Goal: Obtain resource: Download file/media

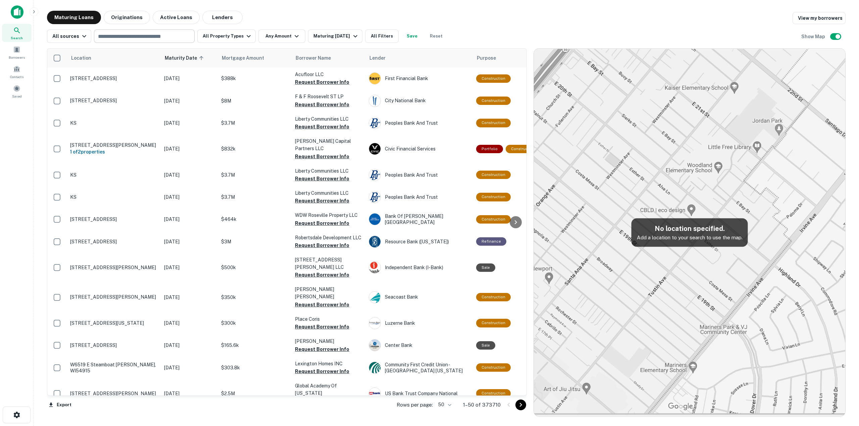
click at [116, 39] on input "text" at bounding box center [144, 36] width 96 height 9
type input "*****"
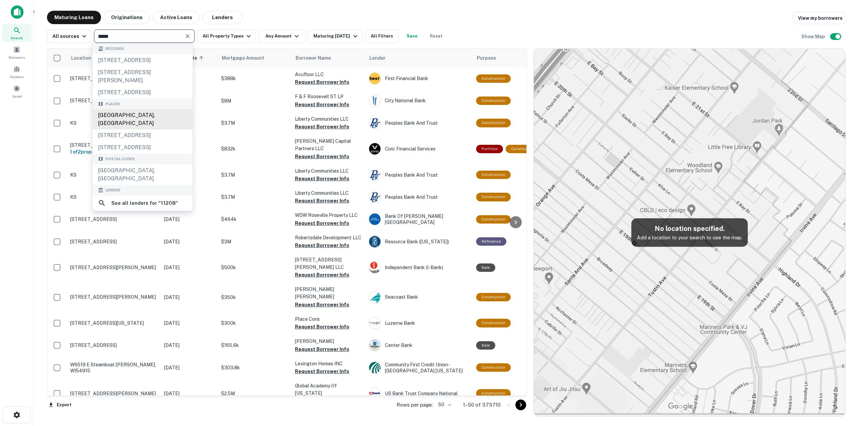
click at [129, 129] on div "[GEOGRAPHIC_DATA], [GEOGRAPHIC_DATA]" at bounding box center [143, 119] width 100 height 20
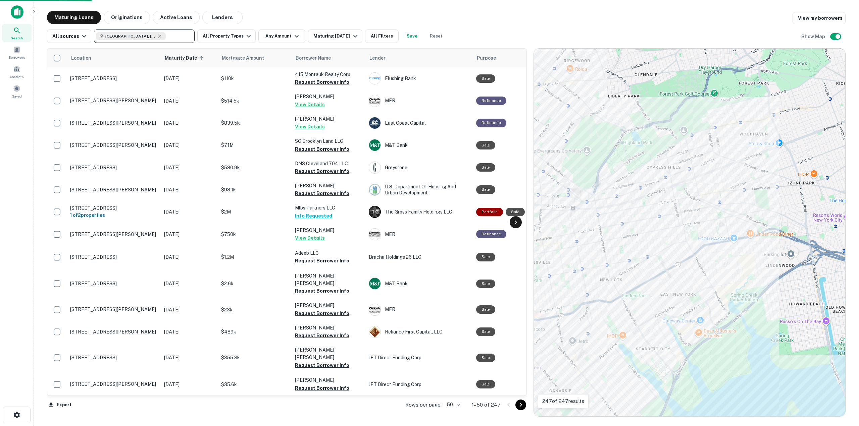
click at [518, 222] on icon at bounding box center [516, 222] width 8 height 8
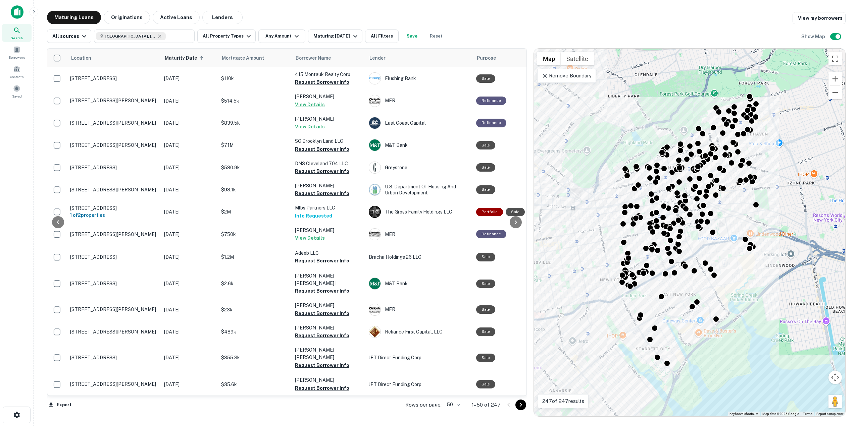
scroll to position [0, 282]
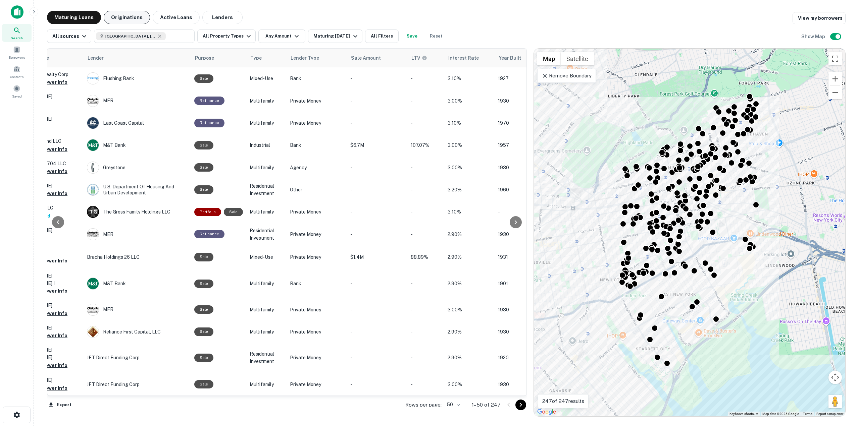
click at [127, 16] on button "Originations" at bounding box center [127, 17] width 46 height 13
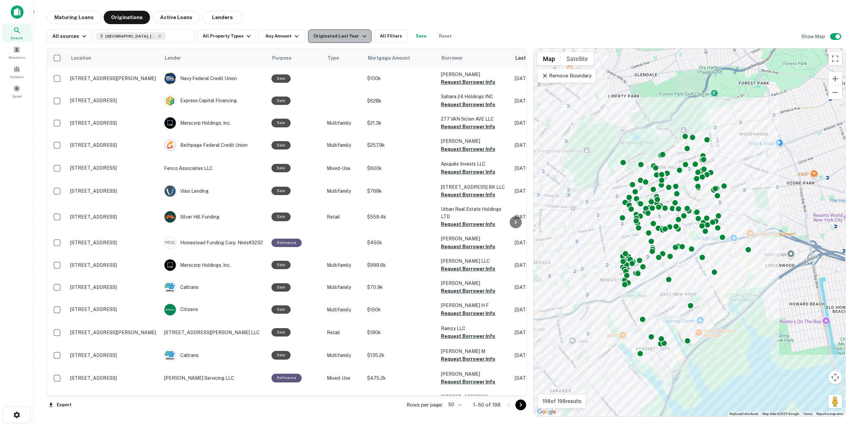
click at [345, 36] on div "Originated Last Year" at bounding box center [340, 36] width 55 height 8
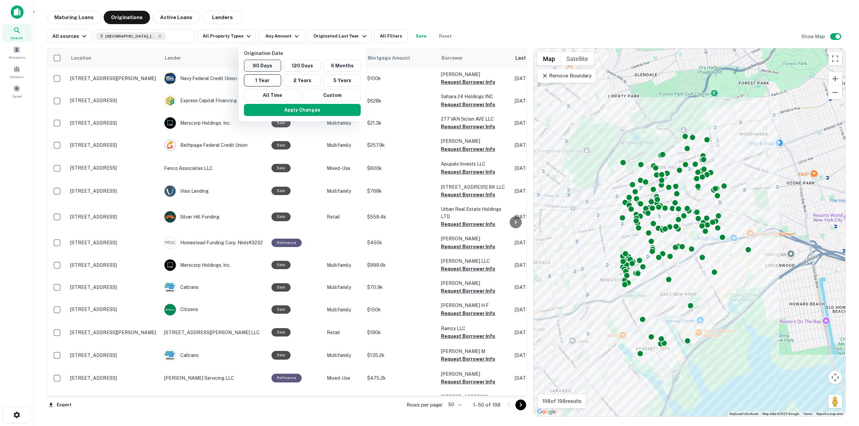
click at [269, 67] on button "90 Days" at bounding box center [262, 66] width 37 height 12
click at [313, 112] on button "Apply Changes" at bounding box center [309, 110] width 117 height 12
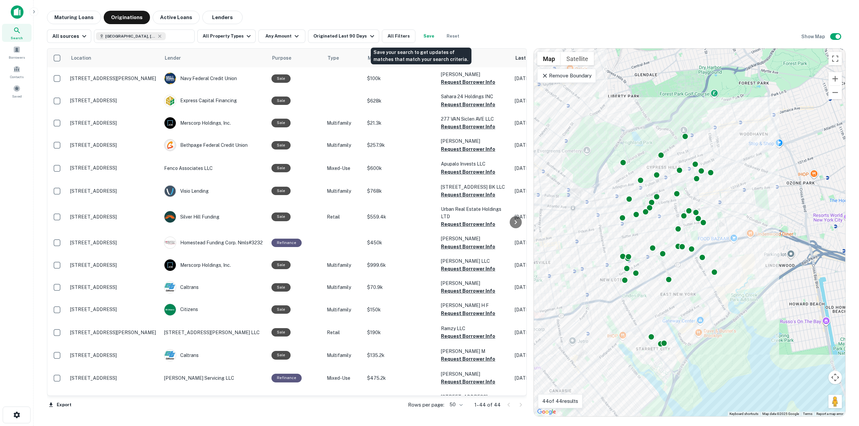
click at [419, 32] on button "Save" at bounding box center [428, 36] width 21 height 13
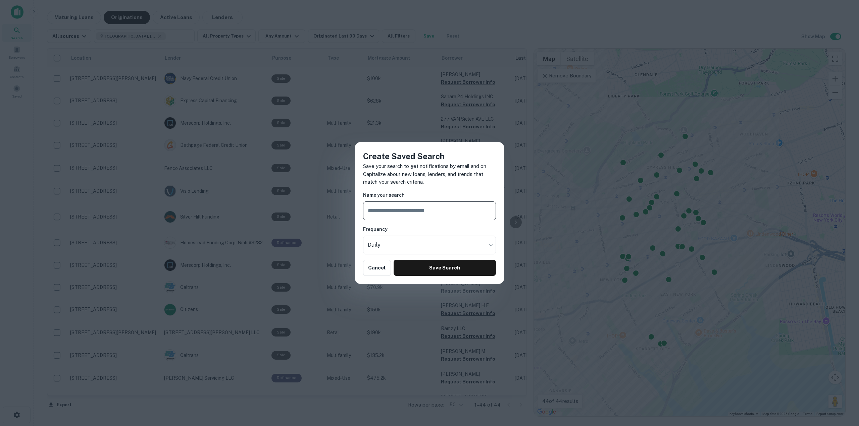
click at [418, 212] on input "text" at bounding box center [429, 211] width 133 height 19
type input "*****"
click at [410, 265] on button "Save Search" at bounding box center [444, 268] width 102 height 16
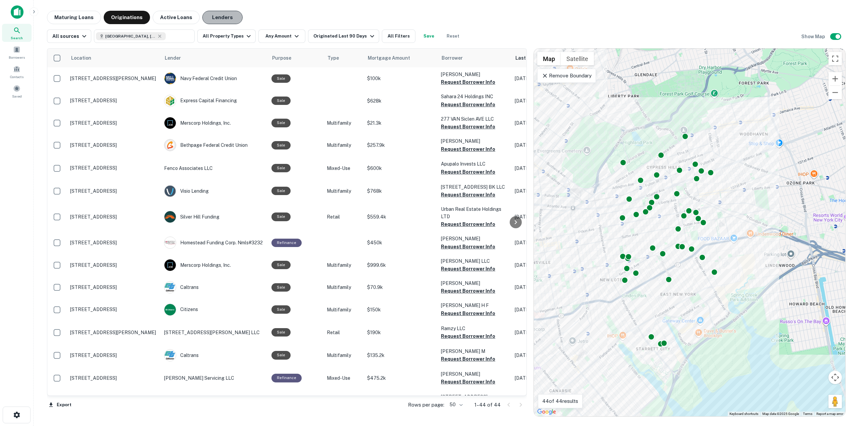
click at [216, 14] on button "Lenders" at bounding box center [222, 17] width 40 height 13
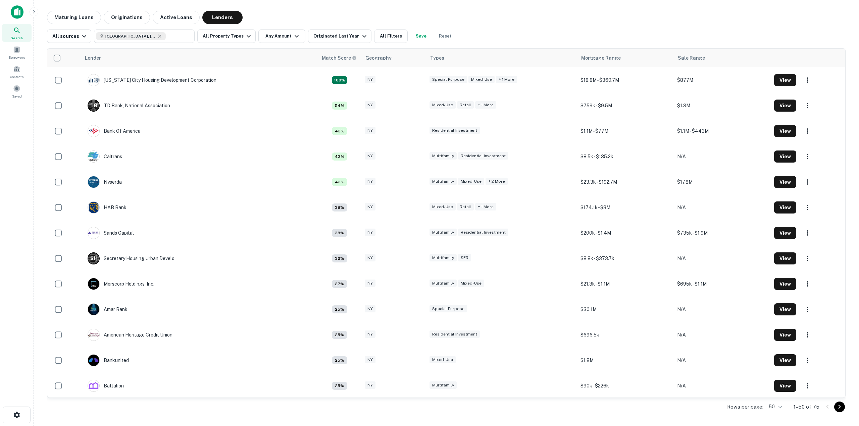
click at [413, 33] on button "Save" at bounding box center [420, 36] width 21 height 13
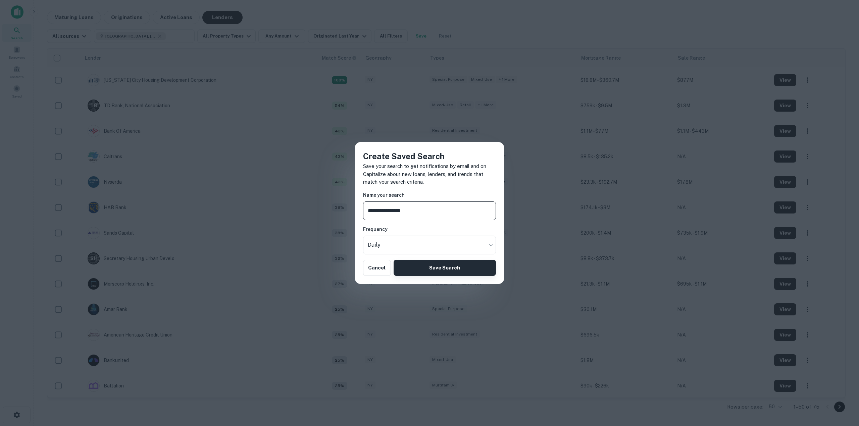
type input "**********"
click at [435, 272] on button "Save Search" at bounding box center [444, 268] width 102 height 16
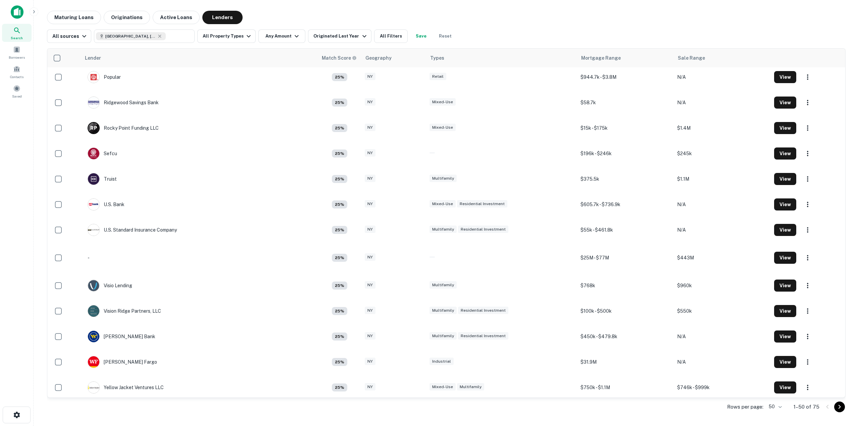
scroll to position [949, 0]
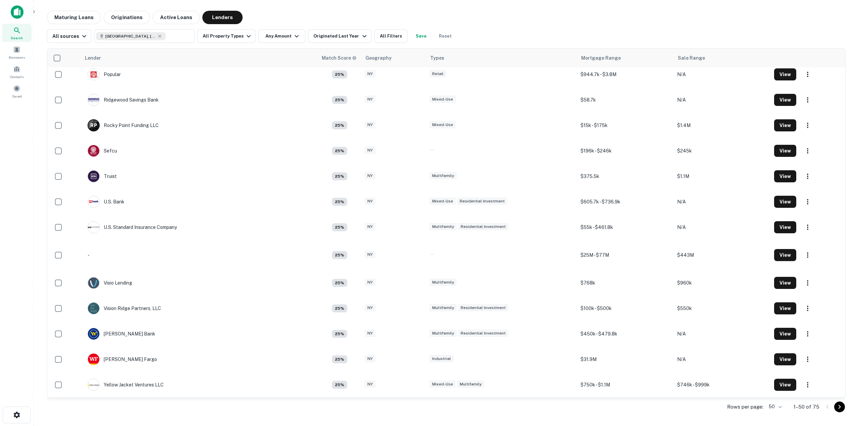
click at [782, 408] on body "Search Borrowers Contacts Saved Maturing Loans Originations Active Loans Lender…" at bounding box center [429, 213] width 859 height 426
click at [777, 387] on li "100" at bounding box center [775, 388] width 23 height 12
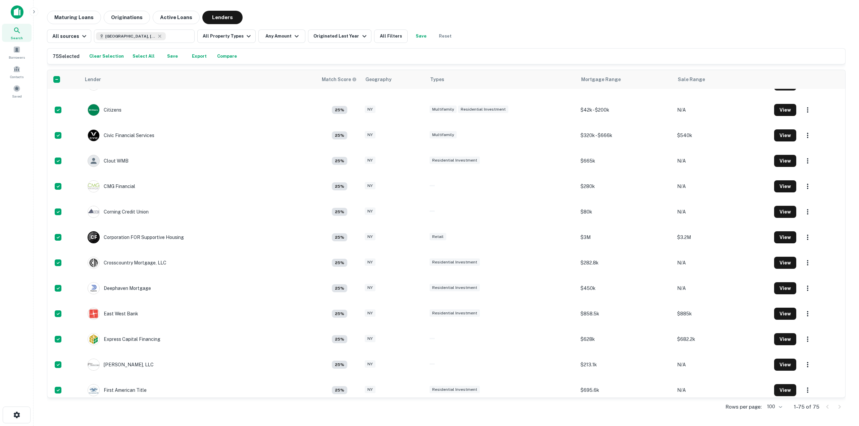
scroll to position [570, 0]
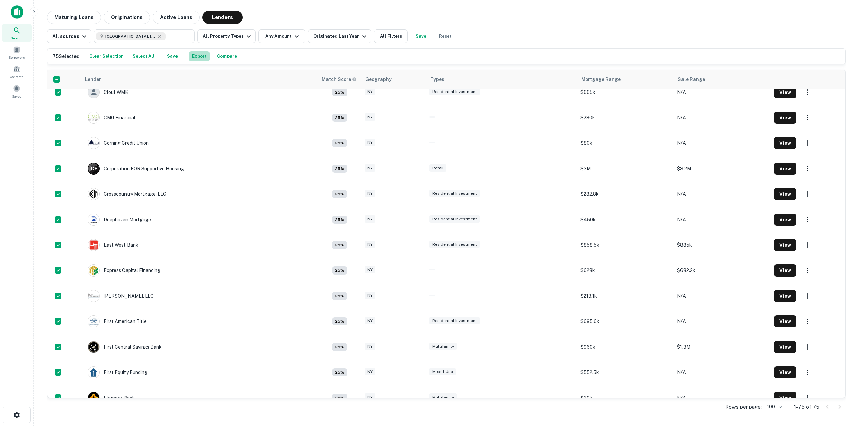
click at [199, 54] on button "Export" at bounding box center [199, 56] width 21 height 10
click at [123, 18] on button "Originations" at bounding box center [127, 17] width 46 height 13
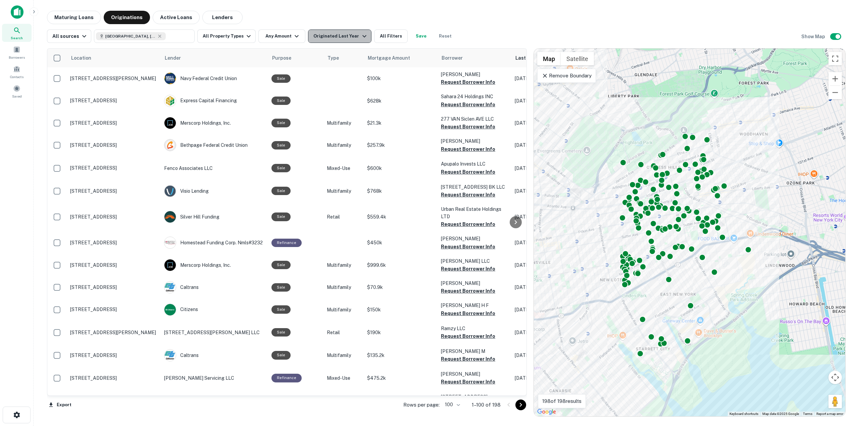
click at [360, 37] on icon "button" at bounding box center [364, 36] width 8 height 8
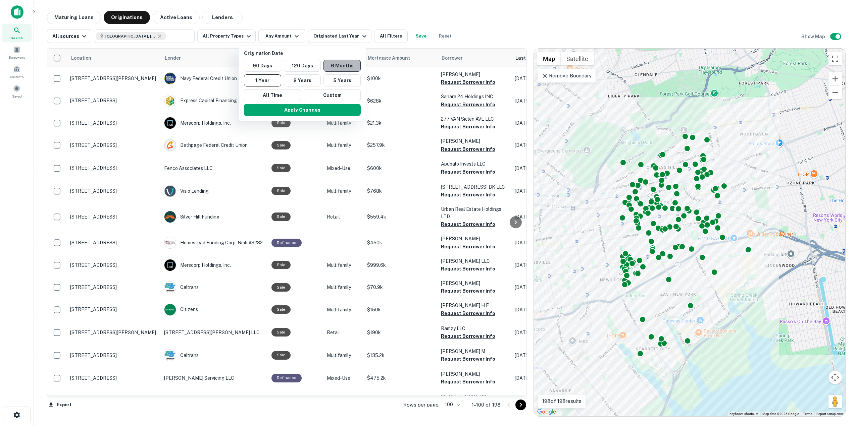
click at [341, 67] on button "6 Months" at bounding box center [341, 66] width 37 height 12
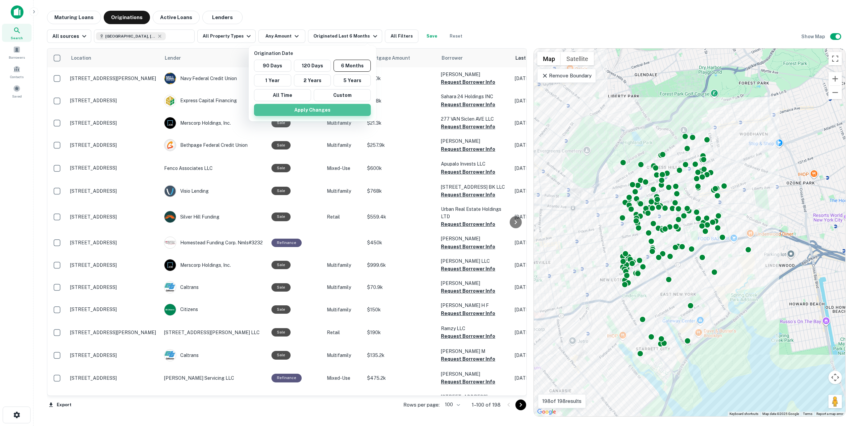
click at [321, 110] on button "Apply Changes" at bounding box center [312, 110] width 117 height 12
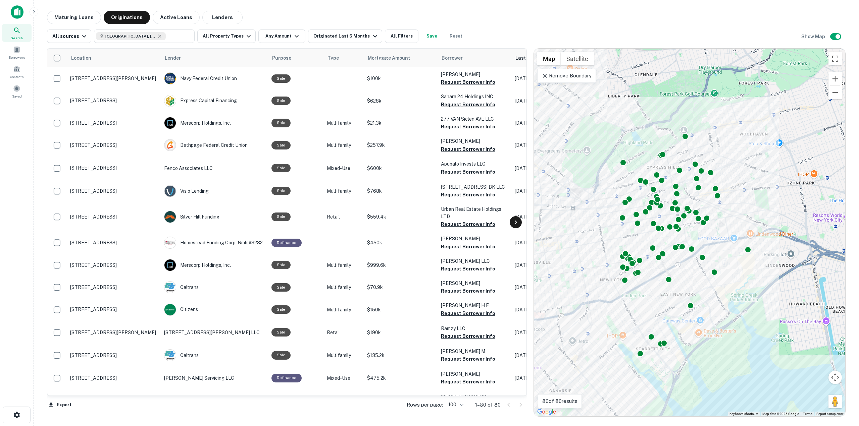
click at [515, 223] on icon at bounding box center [516, 222] width 8 height 8
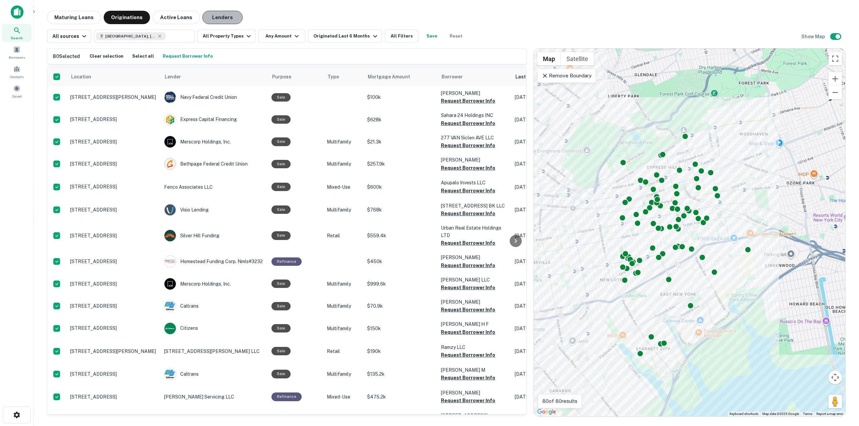
click at [227, 18] on button "Lenders" at bounding box center [222, 17] width 40 height 13
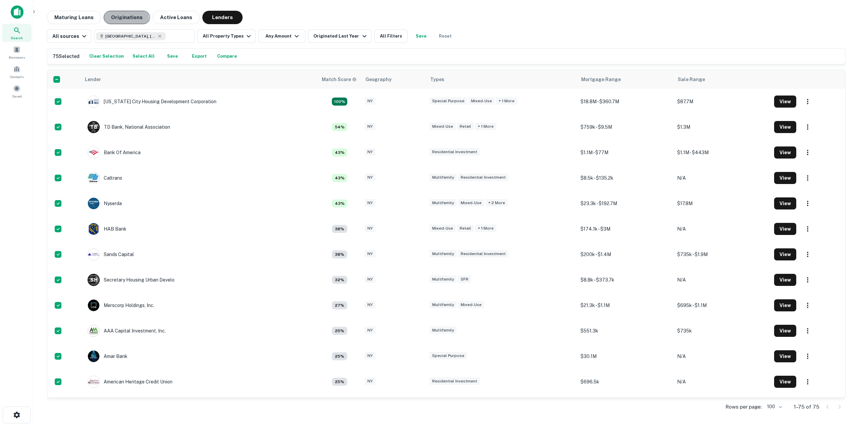
click at [120, 18] on button "Originations" at bounding box center [127, 17] width 46 height 13
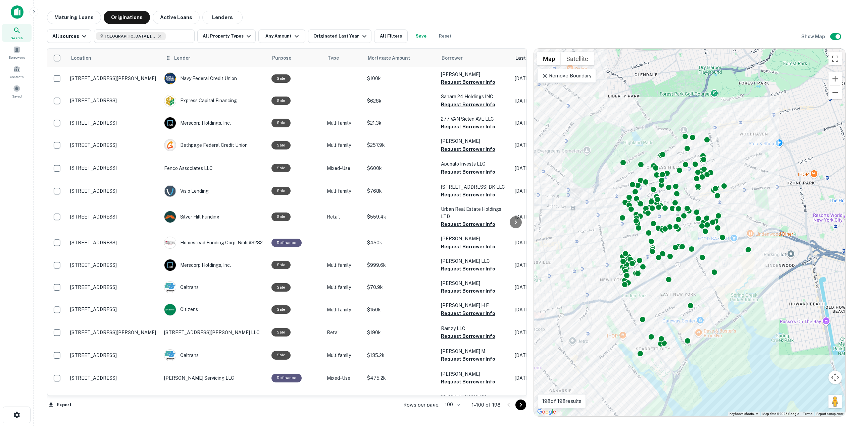
click at [231, 58] on div "Lender" at bounding box center [214, 58] width 99 height 8
click at [240, 60] on div "Lender" at bounding box center [214, 58] width 99 height 8
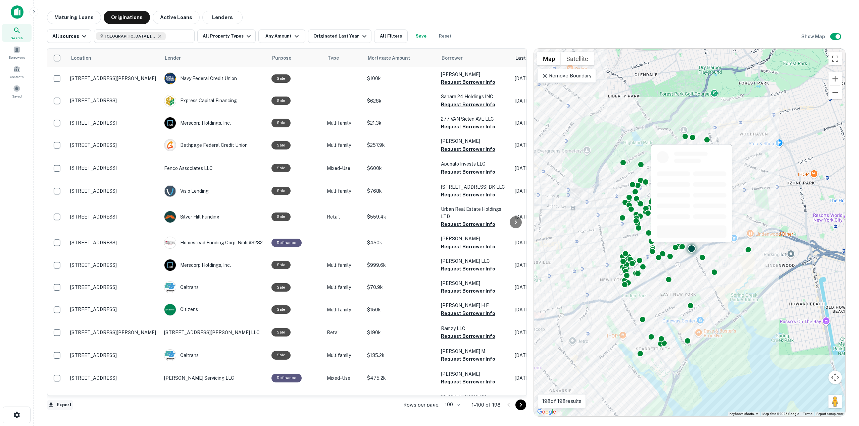
scroll to position [67, 0]
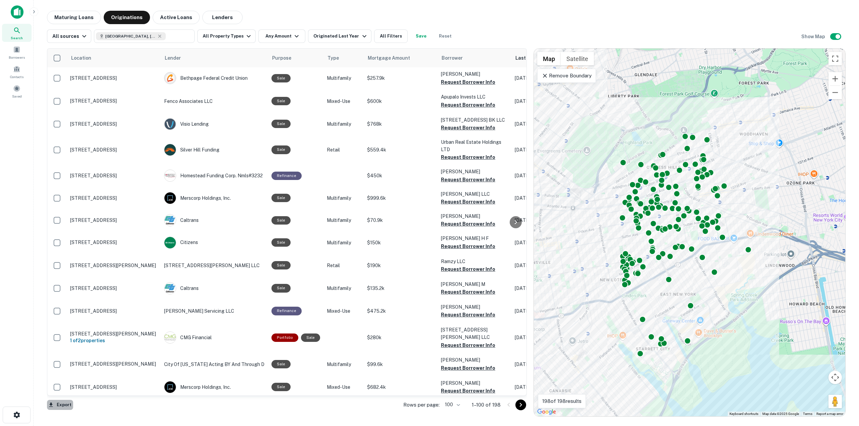
click at [60, 405] on button "Export" at bounding box center [60, 405] width 26 height 10
click at [97, 403] on li "Export as CSV" at bounding box center [85, 400] width 76 height 12
